Goal: Task Accomplishment & Management: Manage account settings

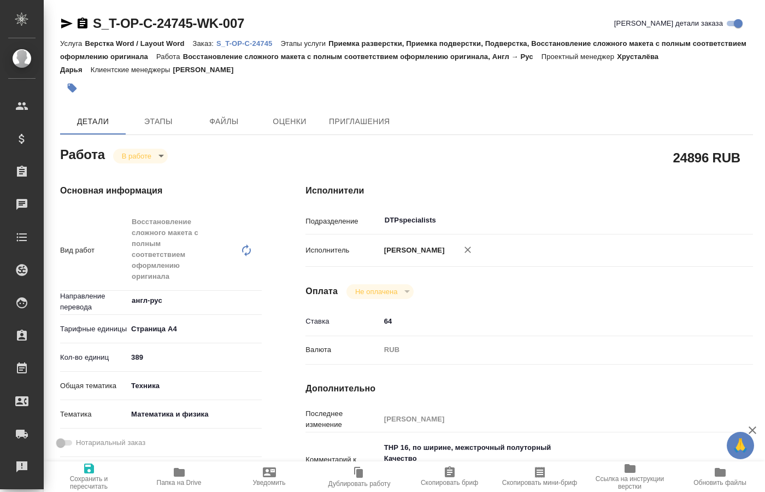
click at [179, 479] on span "Папка на Drive" at bounding box center [179, 483] width 45 height 8
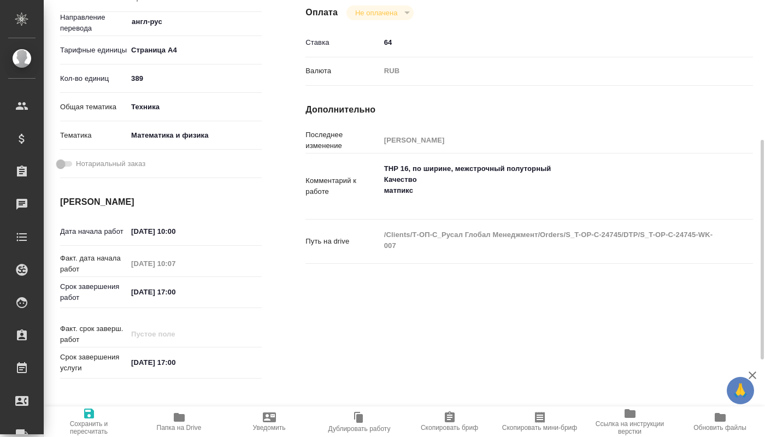
scroll to position [167, 0]
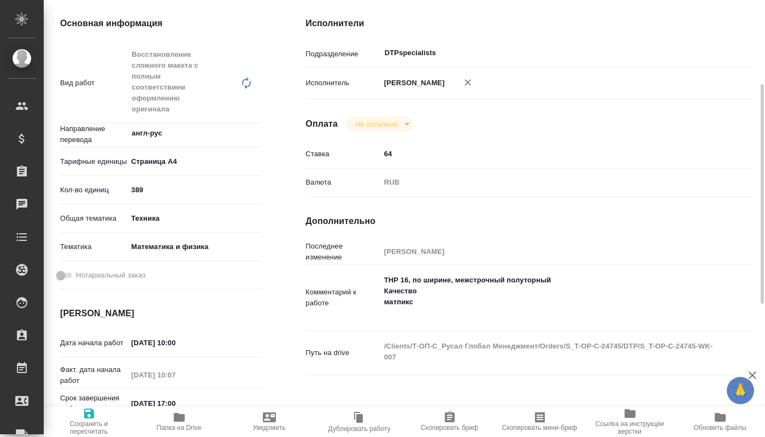
click at [169, 423] on span "Папка на Drive" at bounding box center [178, 421] width 77 height 21
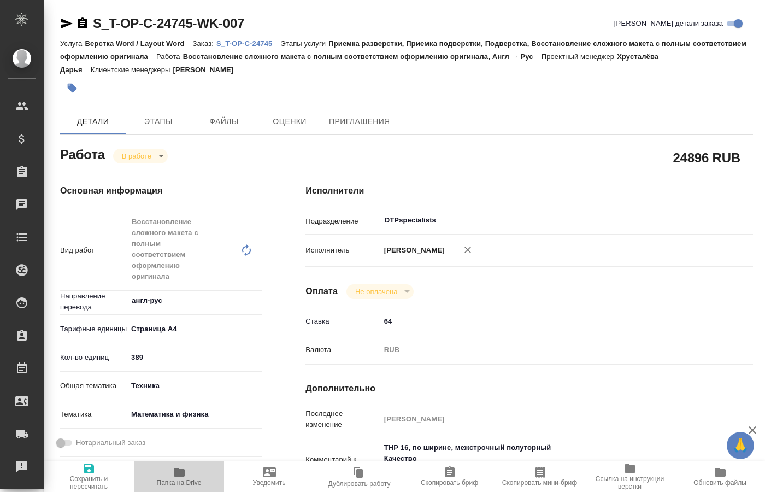
click at [177, 475] on icon "button" at bounding box center [179, 472] width 11 height 9
click at [177, 461] on button "Папка на Drive" at bounding box center [179, 476] width 90 height 31
type textarea "x"
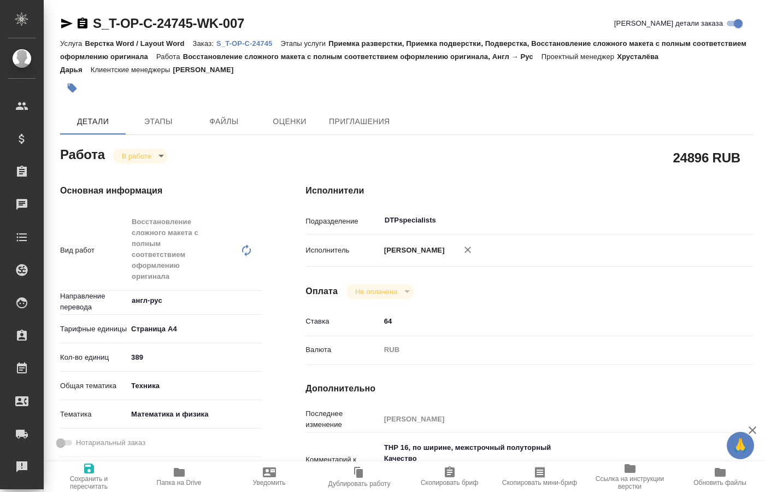
type textarea "x"
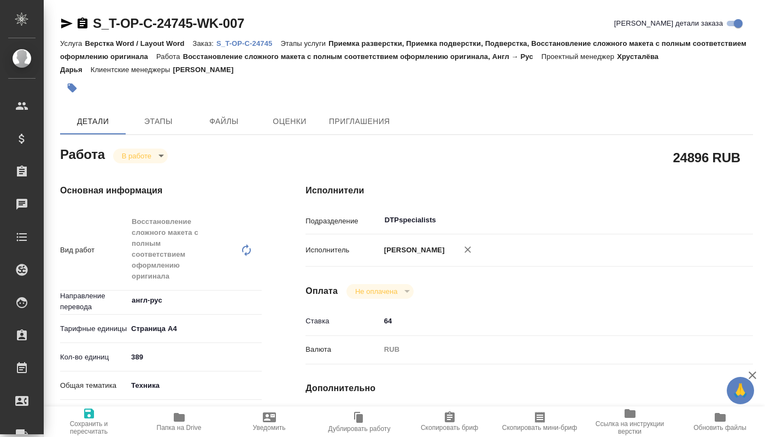
type textarea "x"
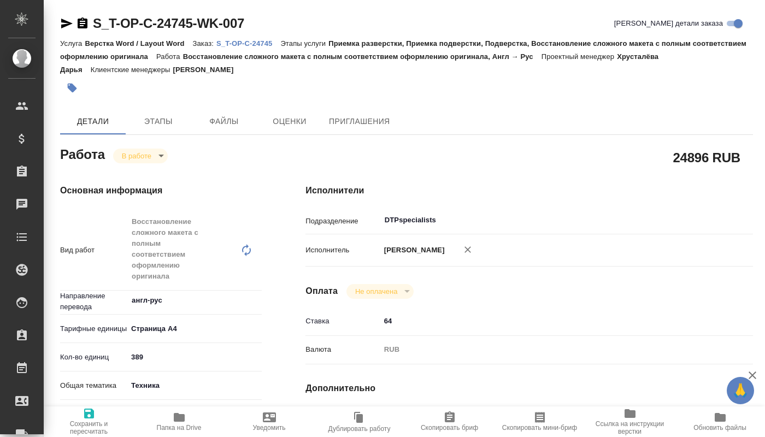
type textarea "x"
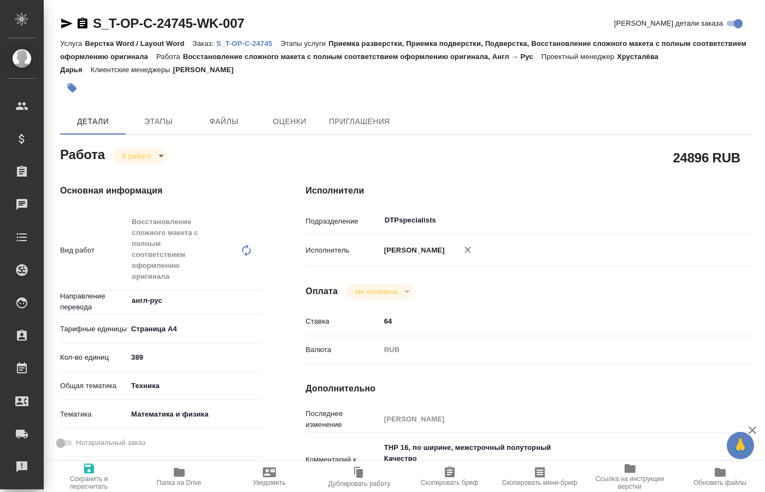
type textarea "x"
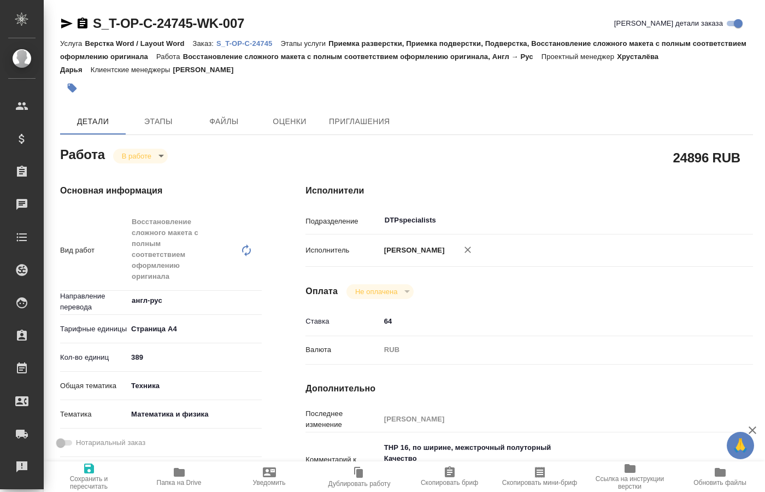
click at [158, 156] on body "🙏 .cls-1 fill:#fff; AWATERA Kucherenko Oksana Клиенты Спецификации Заказы 0 Чат…" at bounding box center [382, 246] width 765 height 492
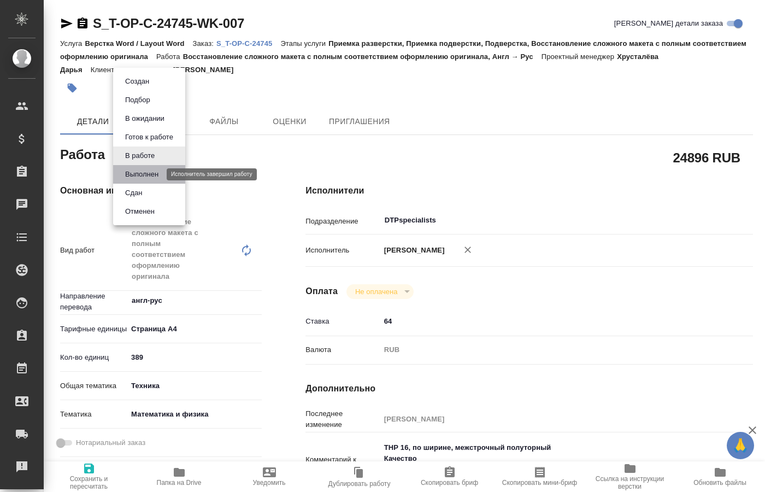
click at [151, 175] on button "Выполнен" at bounding box center [142, 174] width 40 height 12
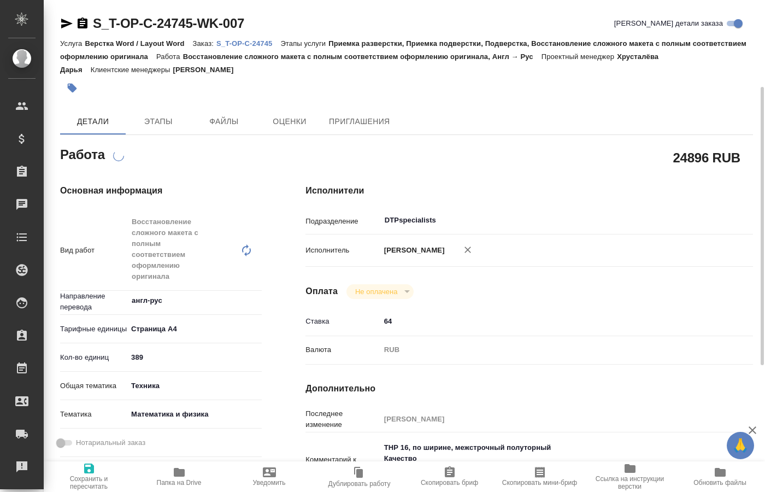
scroll to position [56, 0]
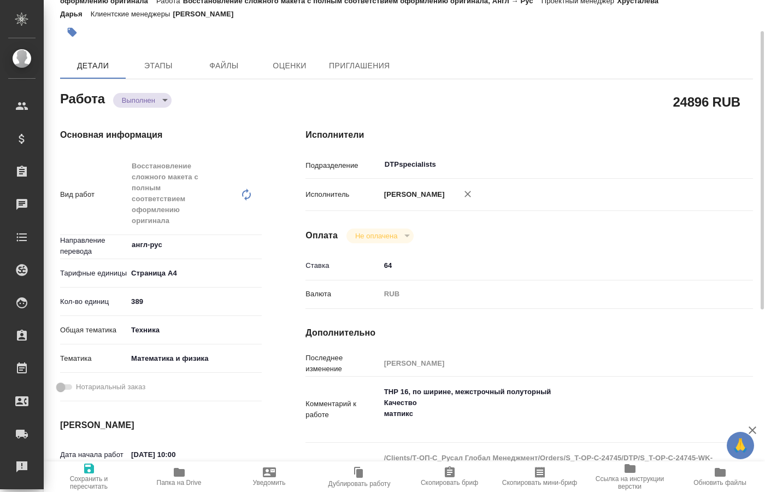
type textarea "x"
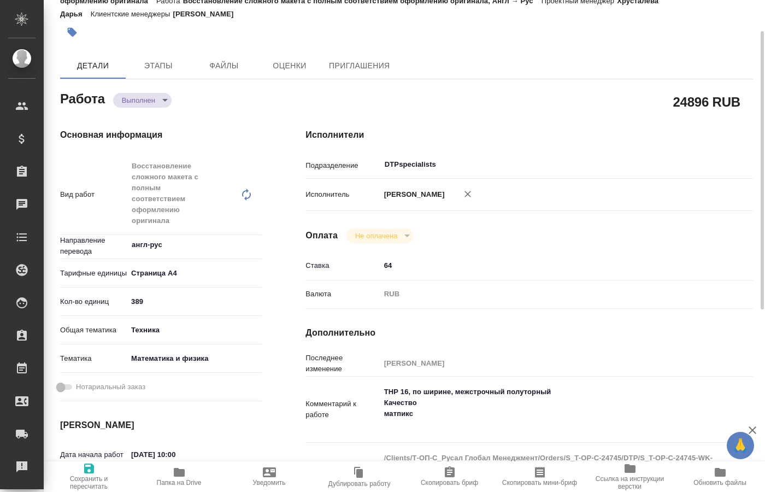
type textarea "x"
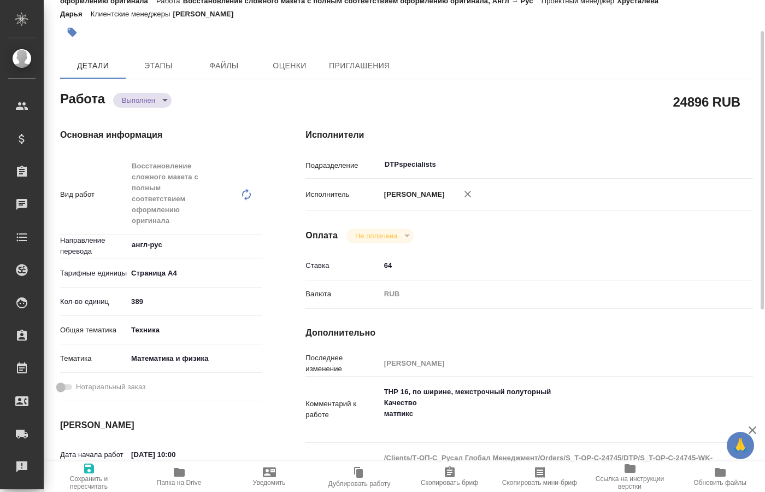
scroll to position [167, 0]
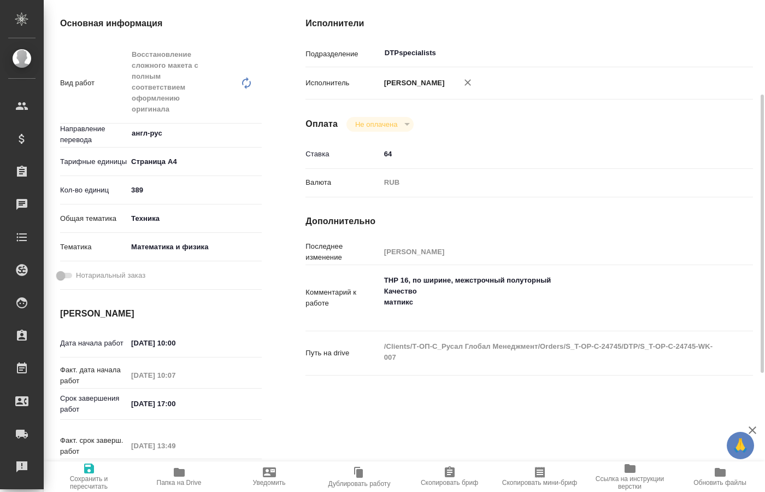
type textarea "x"
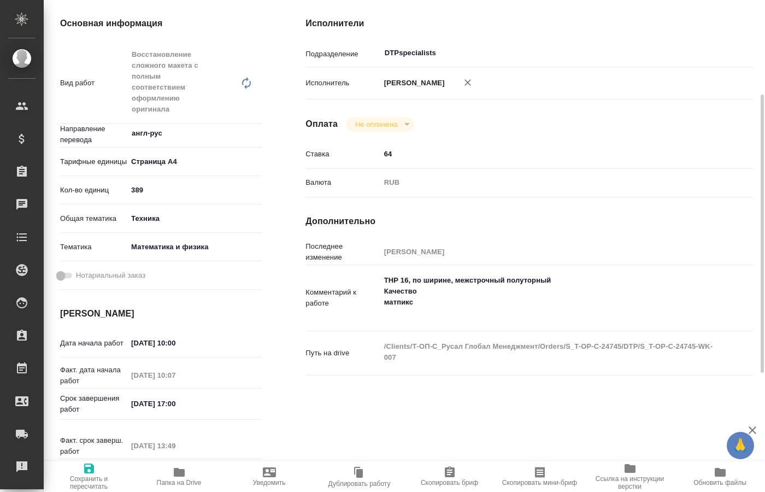
type textarea "x"
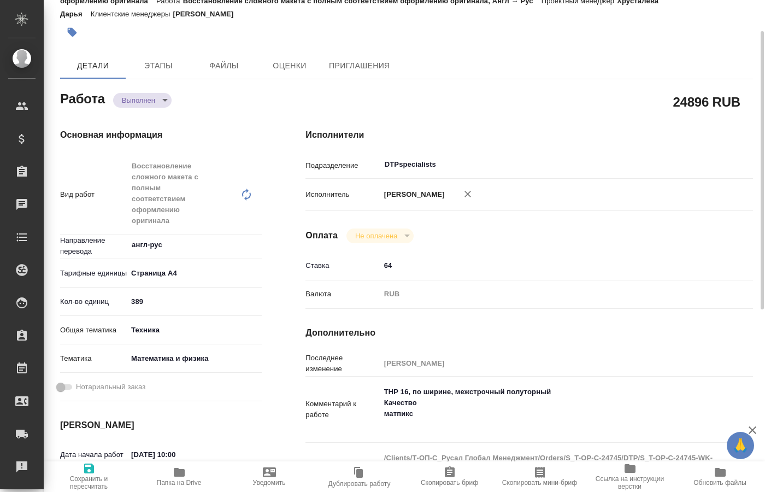
scroll to position [0, 0]
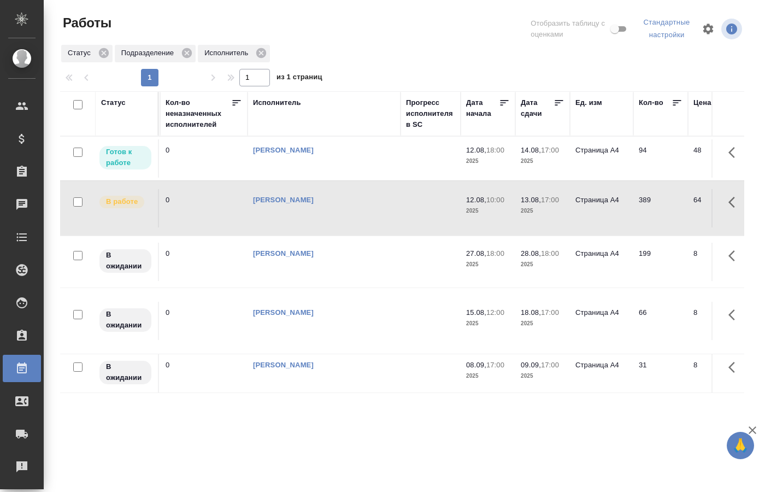
scroll to position [0, 640]
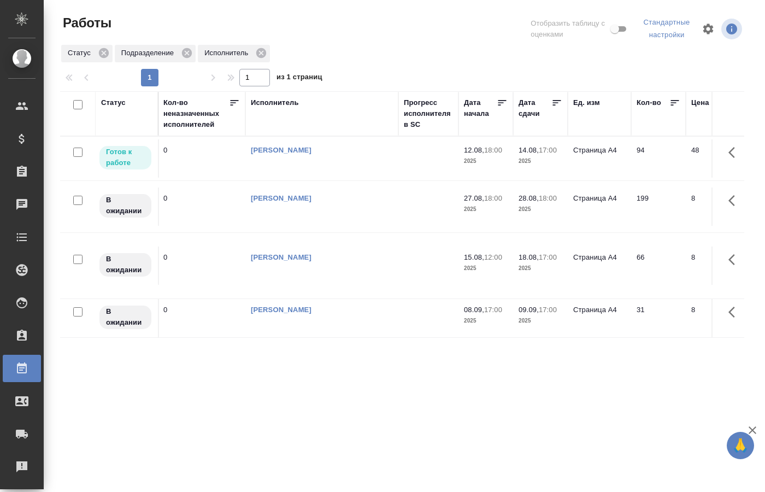
click at [477, 156] on p "2025" at bounding box center [486, 161] width 44 height 11
